Goal: Navigation & Orientation: Find specific page/section

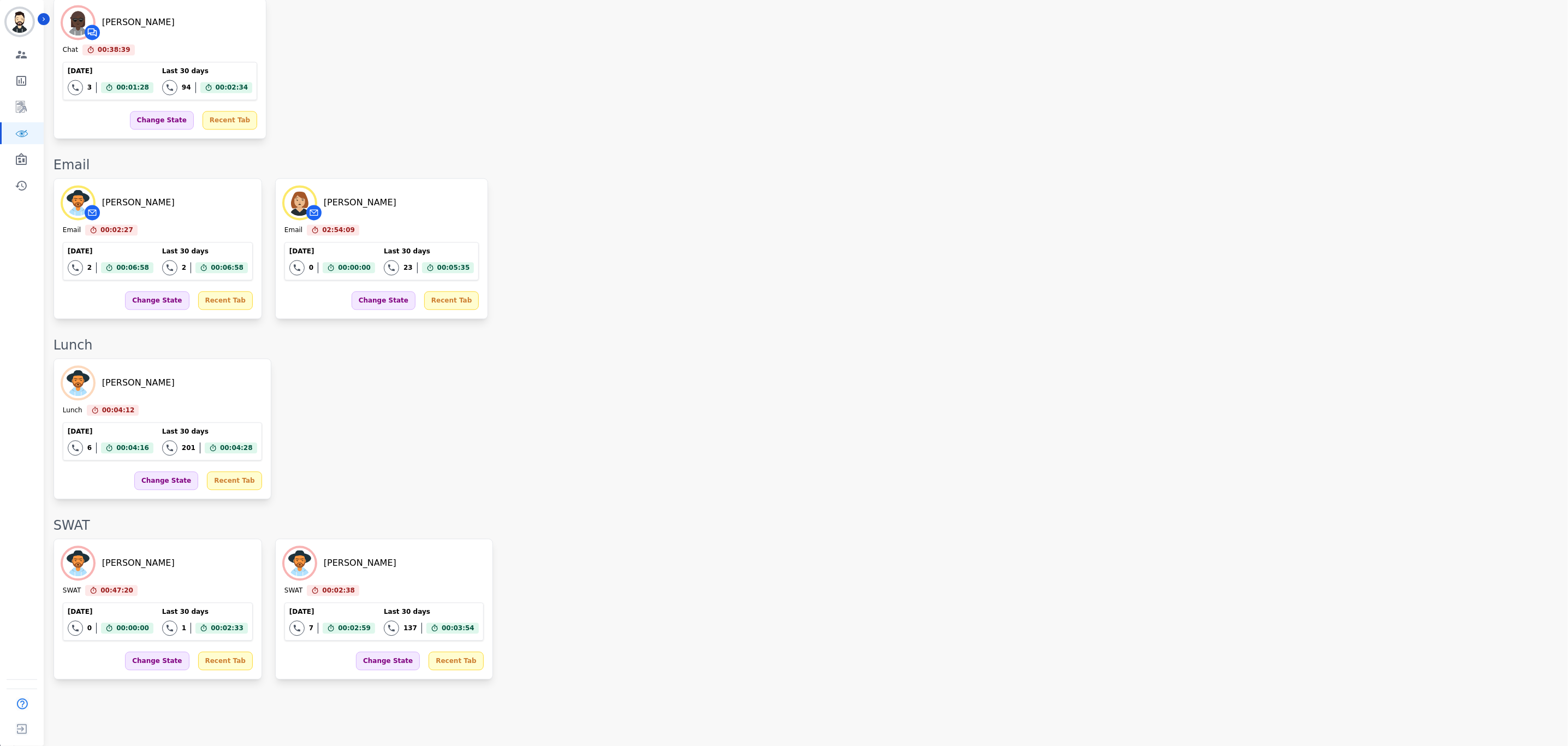
scroll to position [1519, 0]
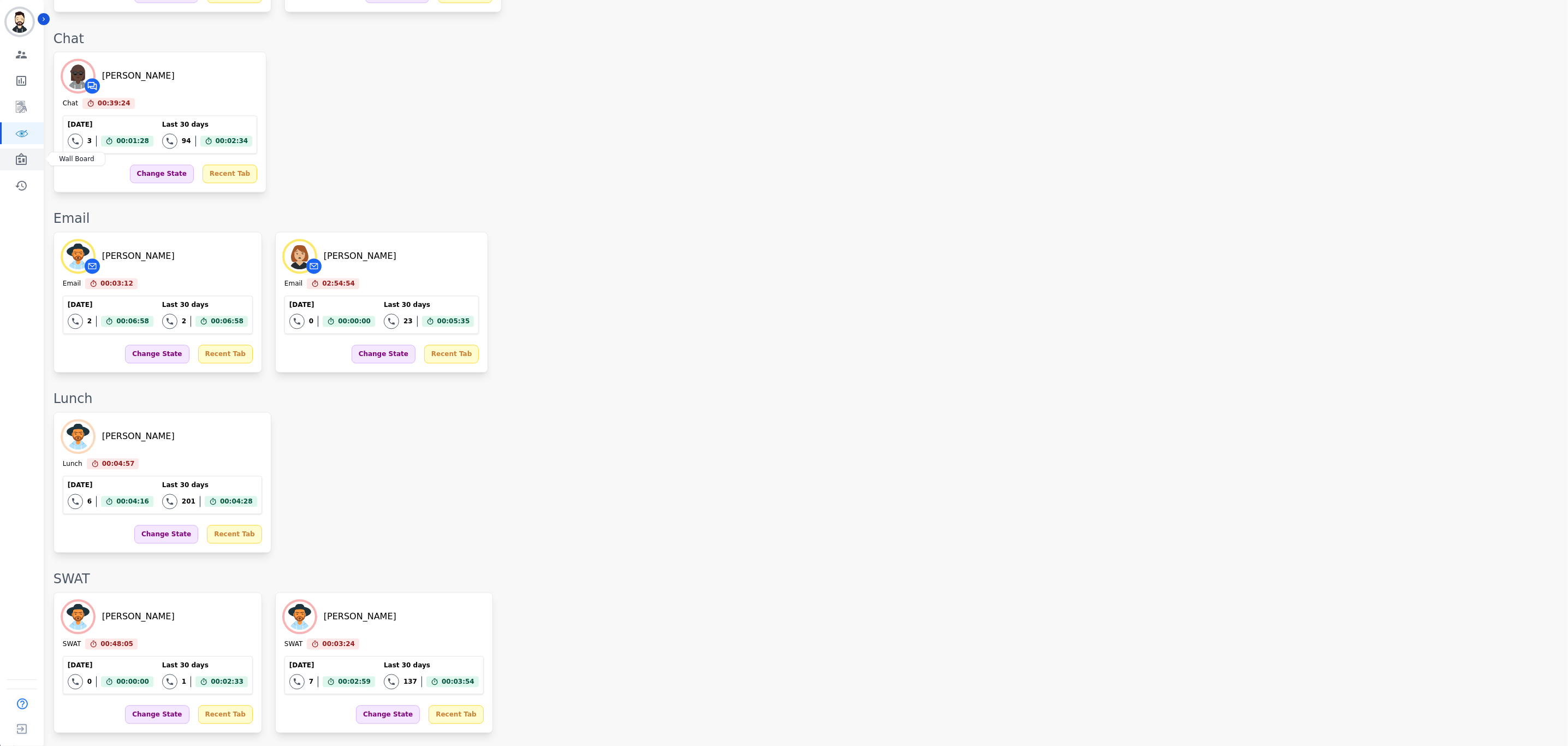
click at [20, 158] on icon "Sidebar" at bounding box center [21, 159] width 11 height 12
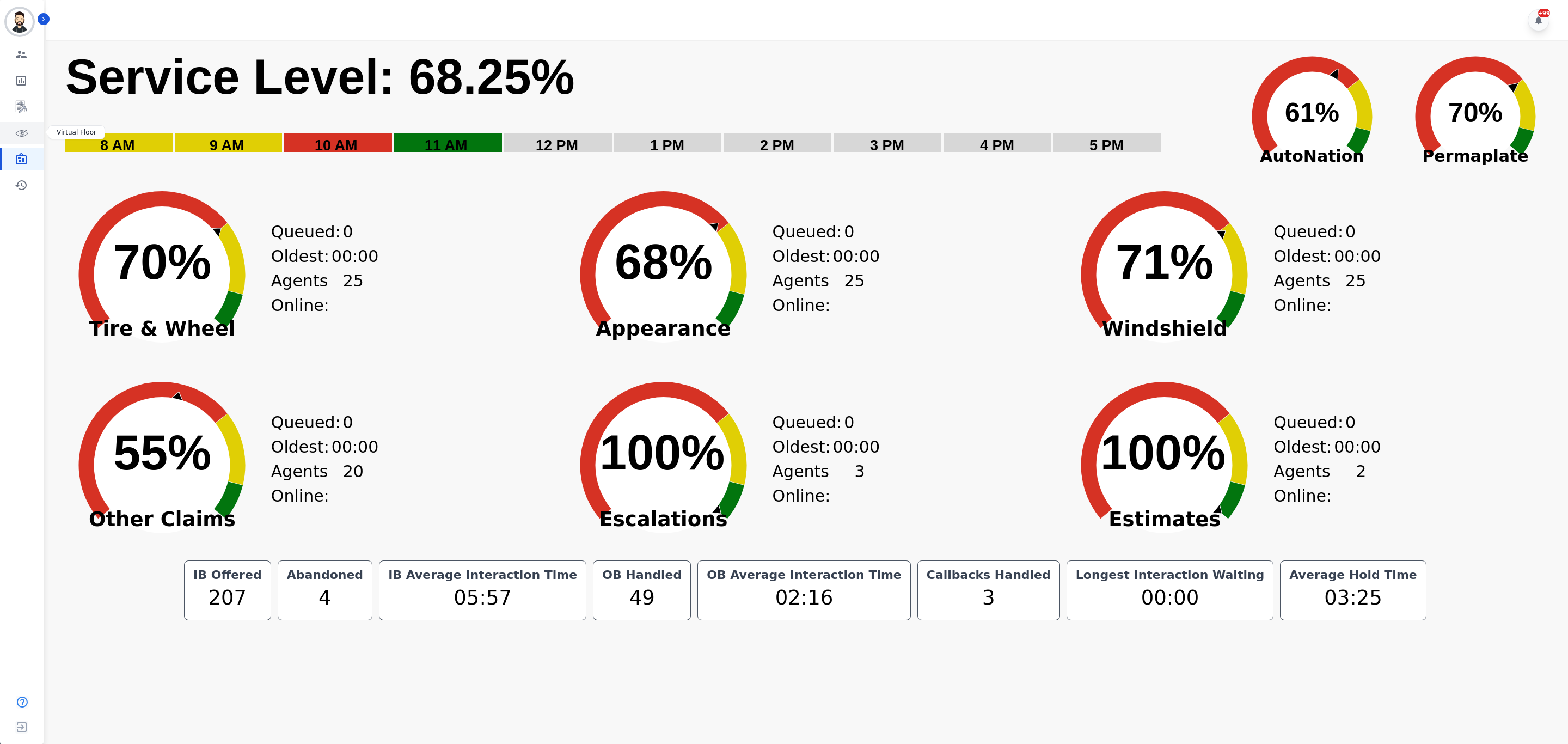
click at [17, 139] on icon "Sidebar" at bounding box center [21, 133] width 13 height 13
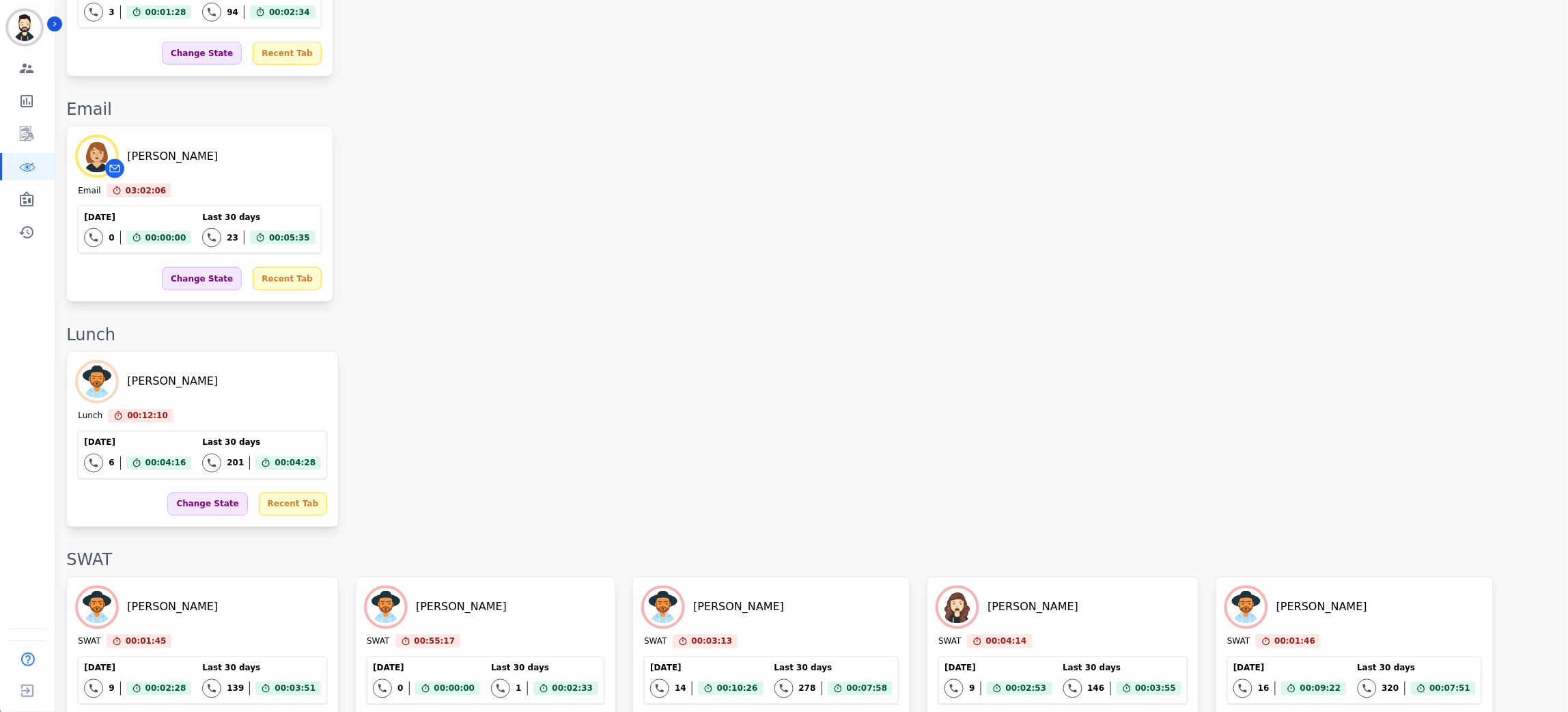
scroll to position [2279, 0]
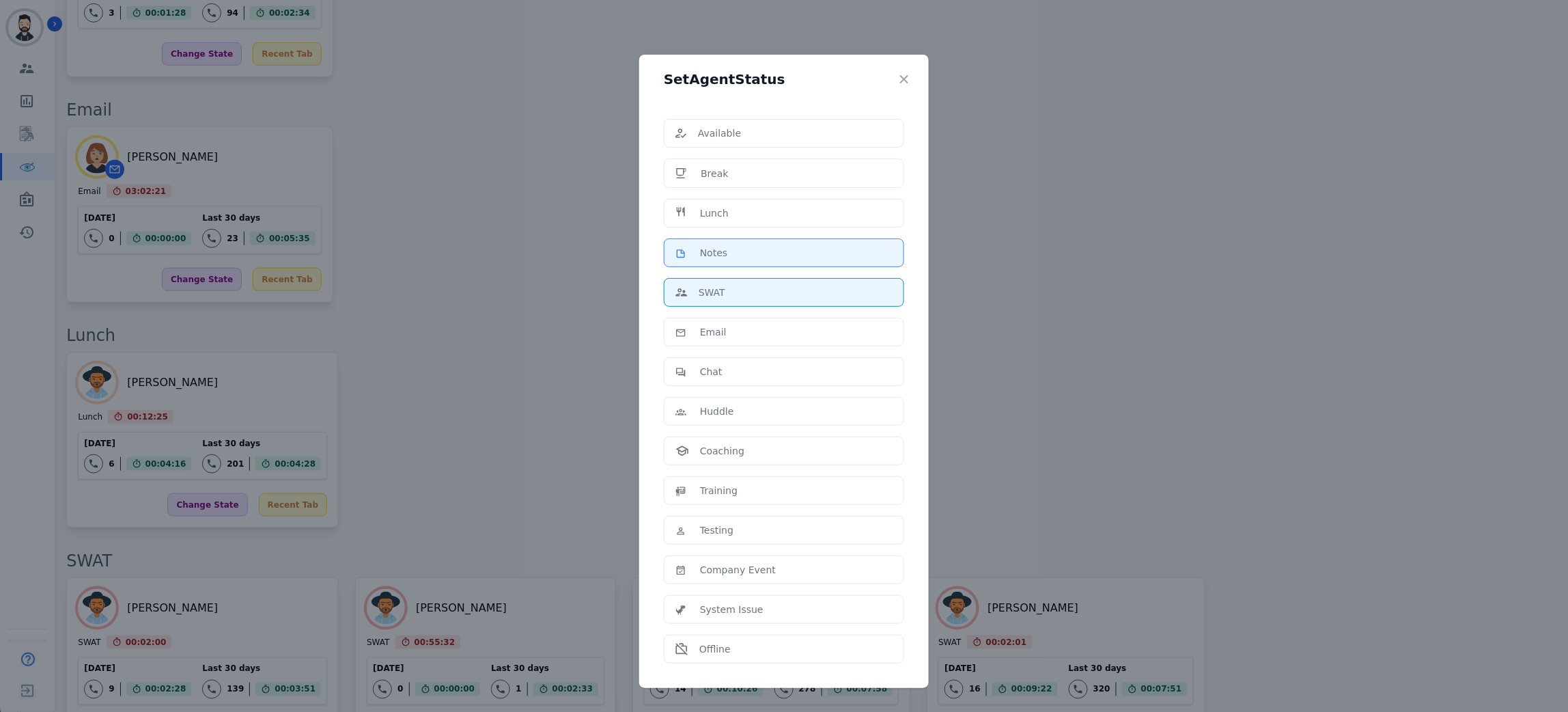
click at [743, 252] on div "Notes" at bounding box center [784, 252] width 218 height 14
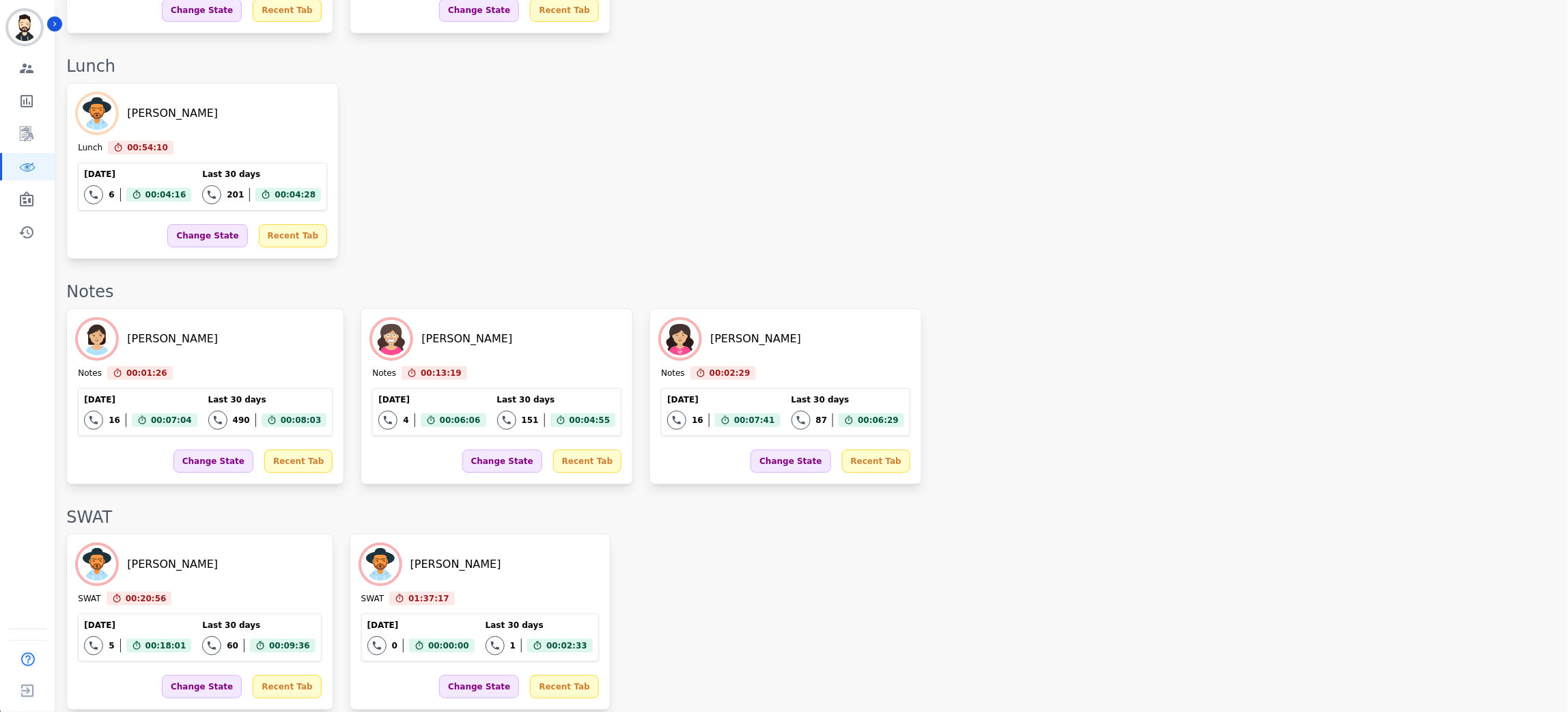
scroll to position [2125, 0]
